Goal: Transaction & Acquisition: Purchase product/service

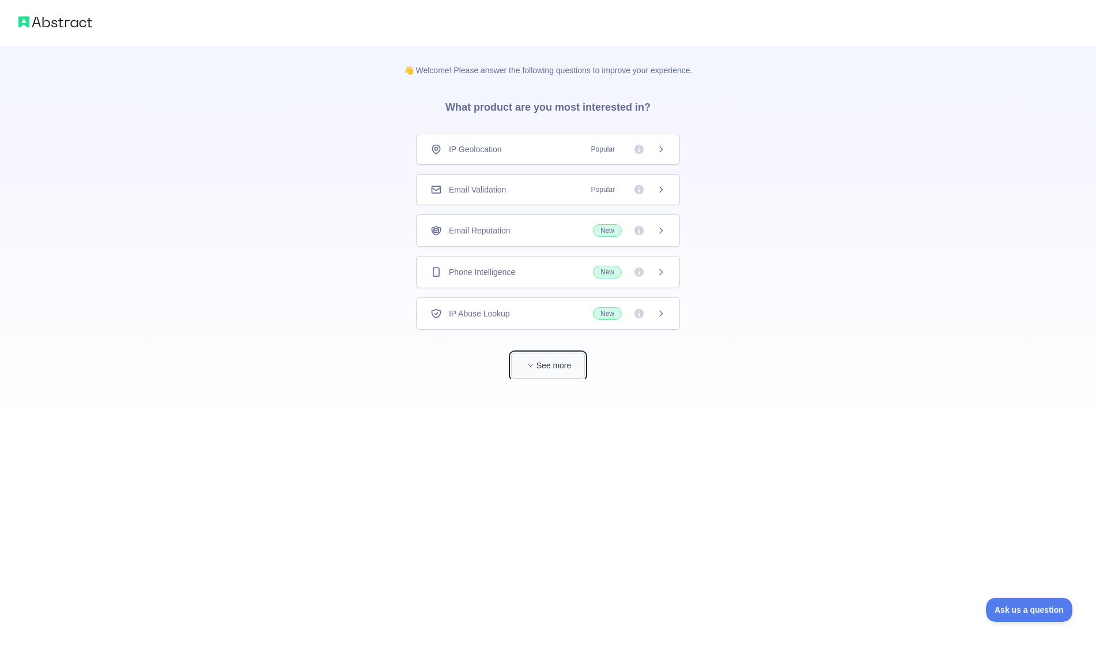
click at [563, 366] on button "See more" at bounding box center [548, 366] width 74 height 26
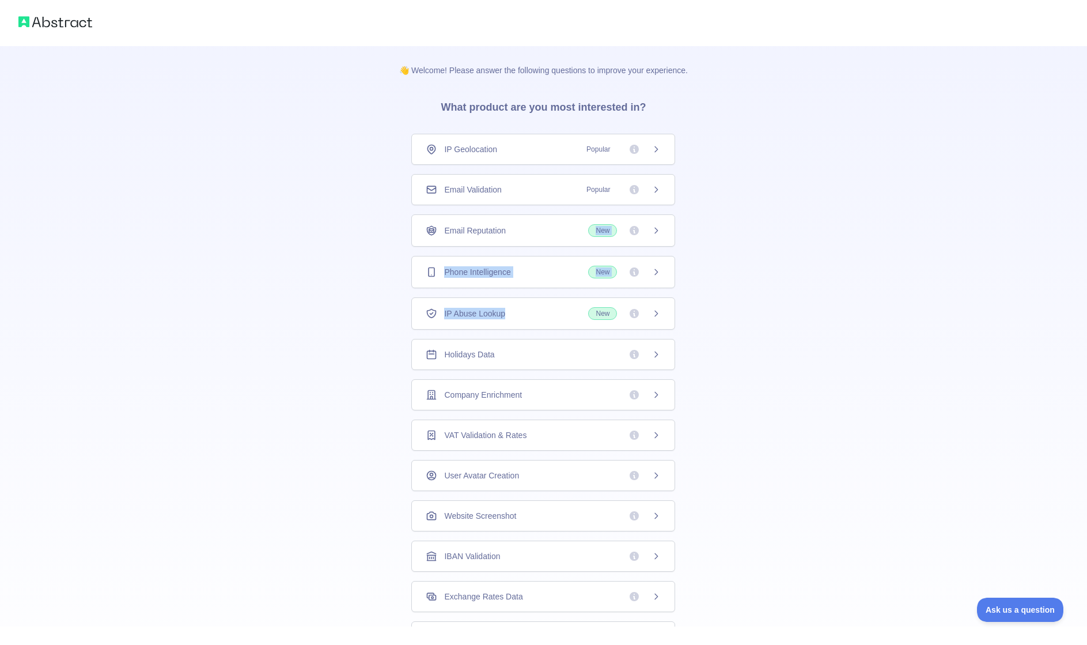
drag, startPoint x: 513, startPoint y: 228, endPoint x: 520, endPoint y: 302, distance: 75.2
click at [520, 302] on div "IP Geolocation Popular Email Validation Popular Email Reputation New Phone Inte…" at bounding box center [543, 433] width 264 height 599
click at [370, 338] on div "👋 Welcome! Please answer the following questions to improve your experience. Wh…" at bounding box center [543, 366] width 1087 height 733
click at [547, 222] on div "Email Reputation New" at bounding box center [543, 230] width 264 height 32
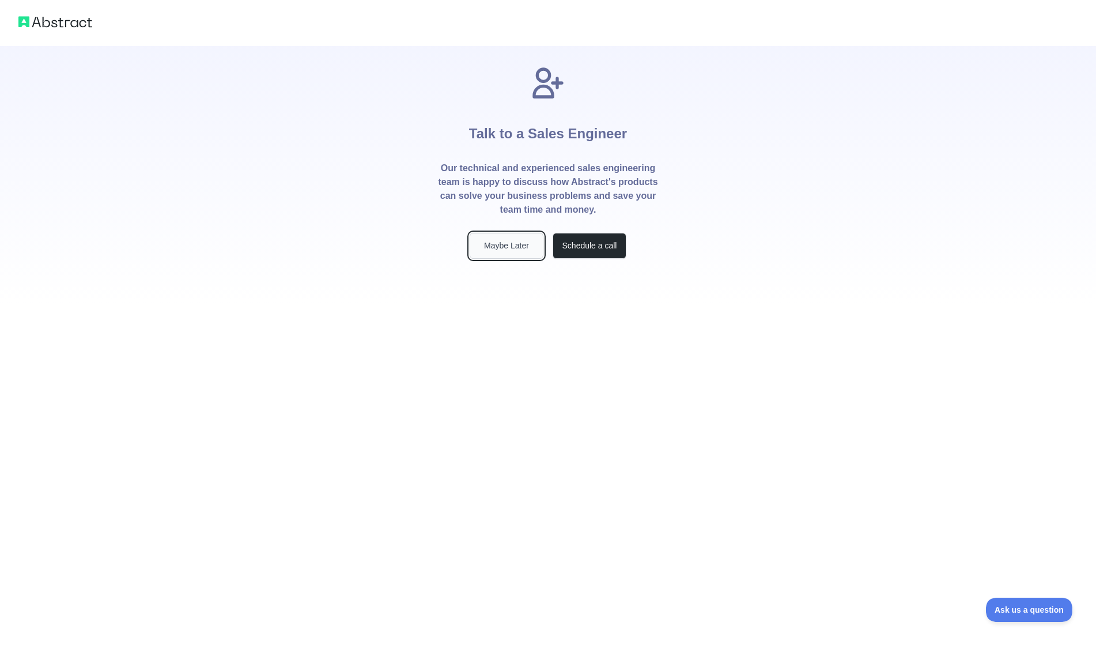
click at [513, 246] on button "Maybe Later" at bounding box center [507, 246] width 74 height 26
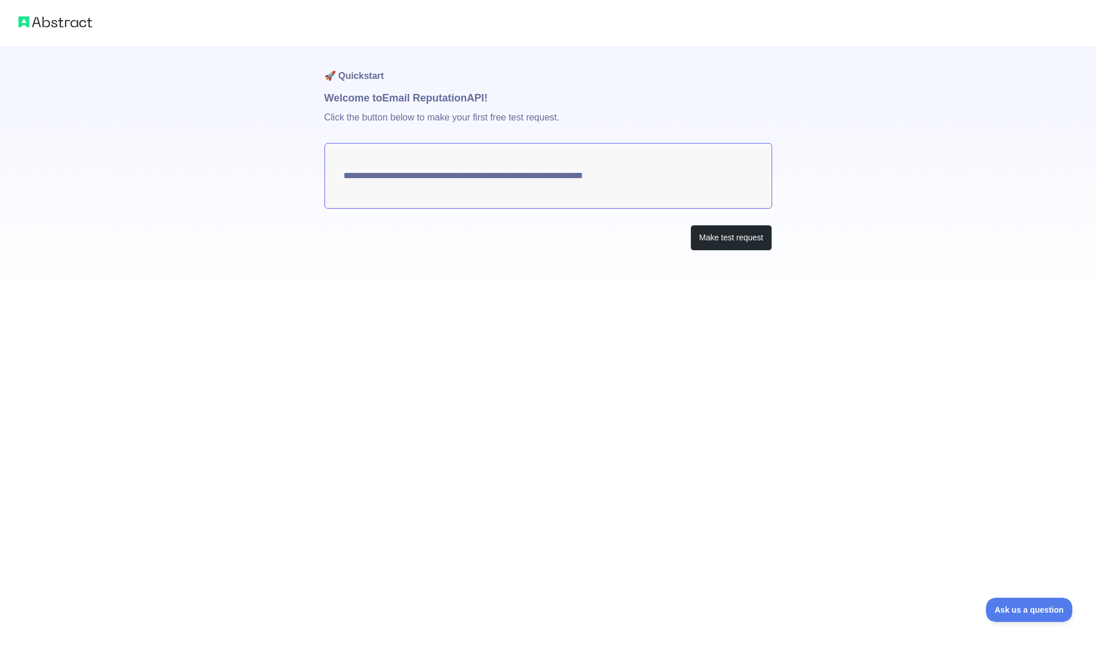
click at [41, 18] on img at bounding box center [55, 22] width 74 height 16
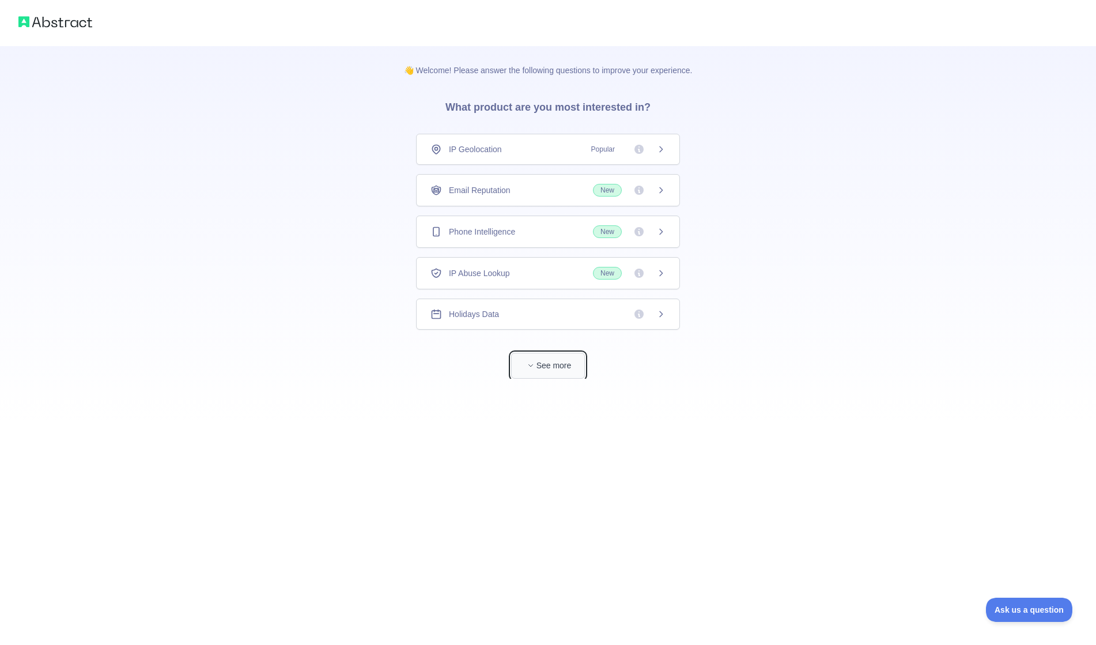
click at [562, 369] on button "See more" at bounding box center [548, 366] width 74 height 26
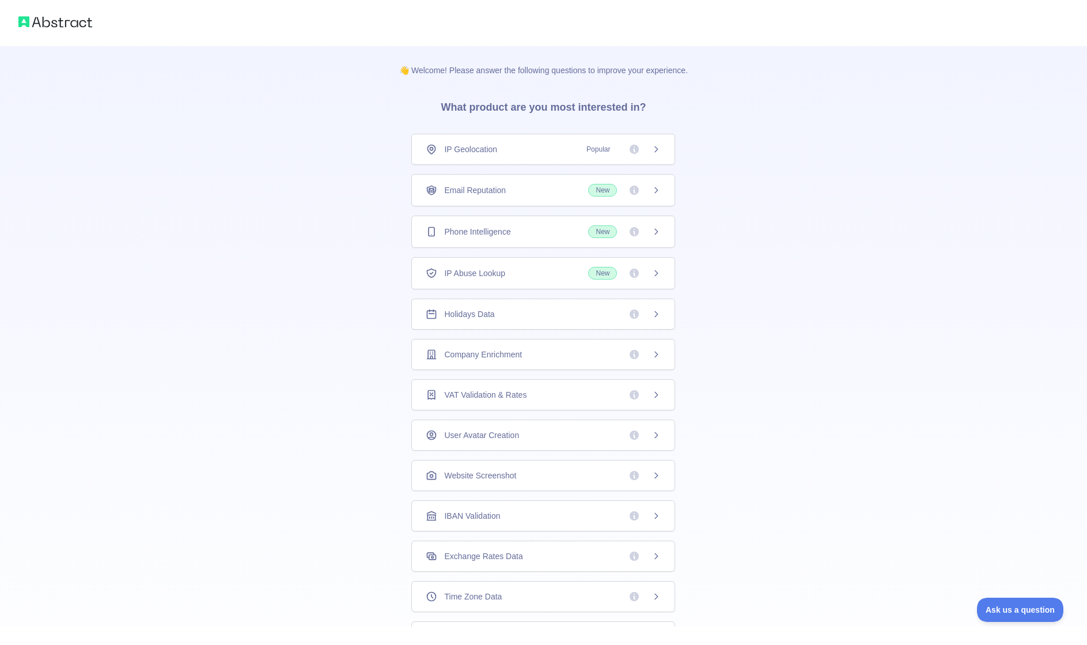
click at [740, 202] on div "👋 Welcome! Please answer the following questions to improve your experience. Wh…" at bounding box center [543, 366] width 1087 height 733
click at [472, 266] on span "IP Abuse Lookup" at bounding box center [474, 268] width 61 height 12
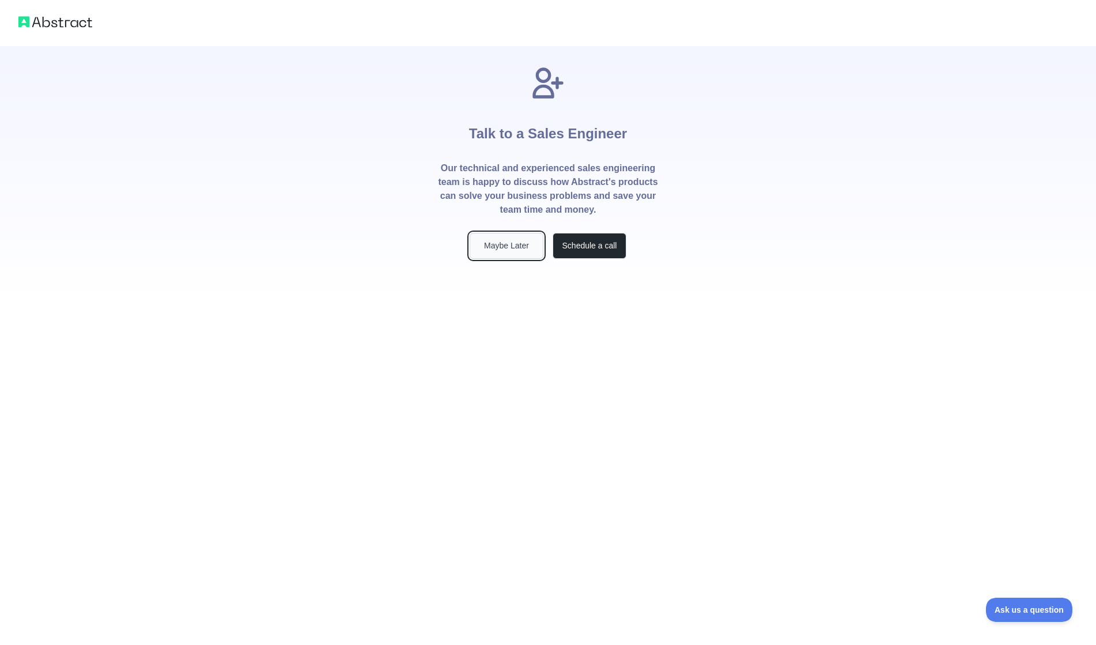
click at [498, 254] on button "Maybe Later" at bounding box center [507, 246] width 74 height 26
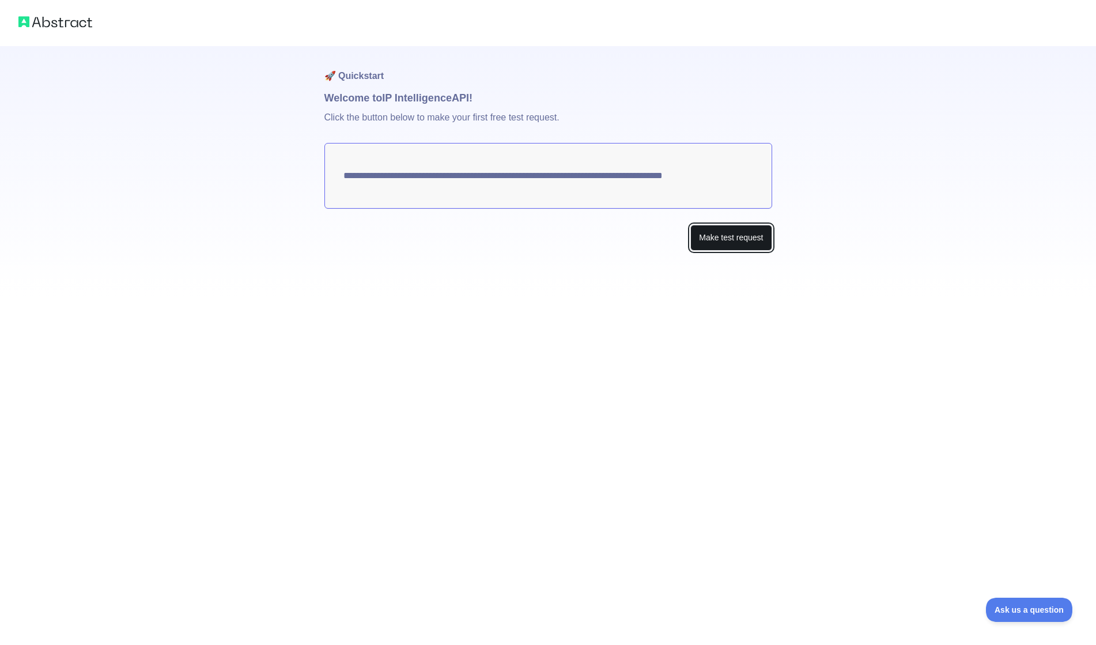
click at [723, 247] on button "Make test request" at bounding box center [730, 238] width 81 height 26
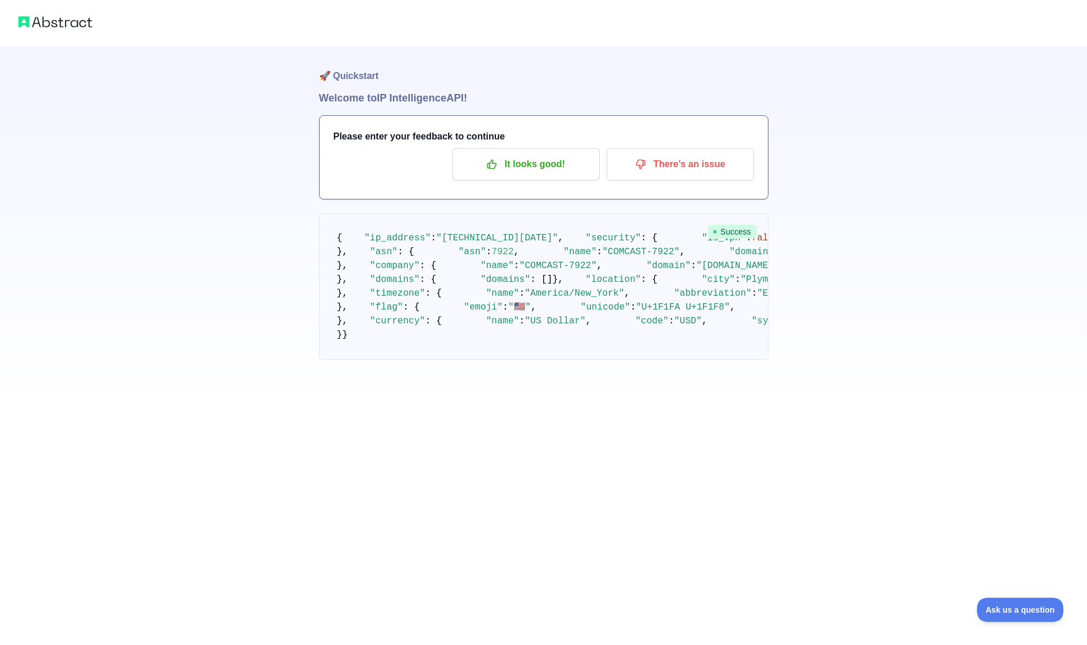
click at [63, 18] on img at bounding box center [55, 22] width 74 height 16
click at [505, 170] on p "It looks good!" at bounding box center [526, 164] width 130 height 20
